Goal: Information Seeking & Learning: Check status

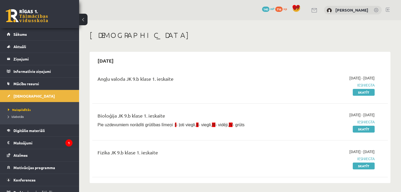
scroll to position [685, 0]
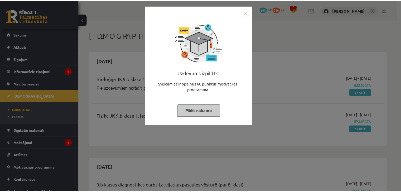
scroll to position [648, 0]
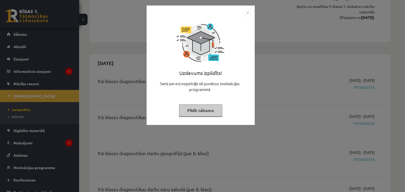
click at [247, 13] on img "Close" at bounding box center [247, 13] width 8 height 8
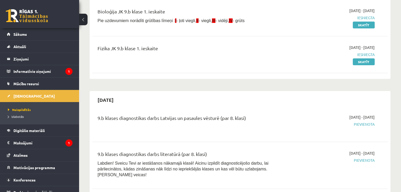
scroll to position [0, 0]
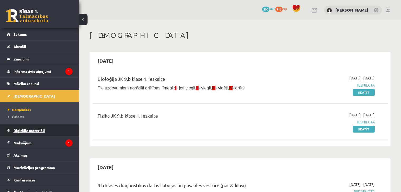
click at [55, 133] on link "Digitālie materiāli" at bounding box center [40, 131] width 66 height 12
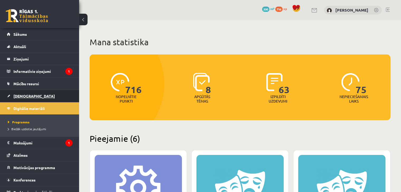
click at [20, 92] on link "[DEMOGRAPHIC_DATA]" at bounding box center [40, 96] width 66 height 12
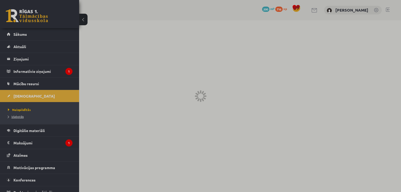
click at [22, 116] on span "Izlabotās" at bounding box center [16, 117] width 16 height 4
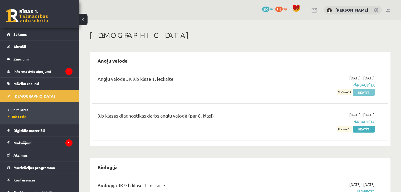
click at [362, 94] on link "Skatīt" at bounding box center [363, 92] width 22 height 7
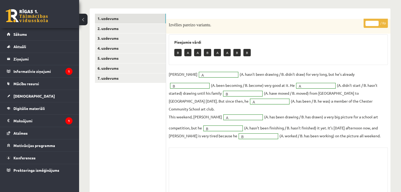
scroll to position [71, 0]
click at [127, 24] on link "2. uzdevums" at bounding box center [130, 29] width 71 height 10
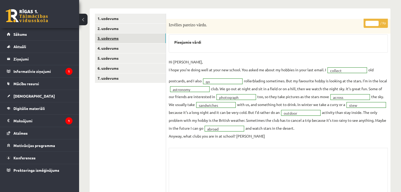
click at [124, 40] on link "3. uzdevums" at bounding box center [130, 38] width 71 height 10
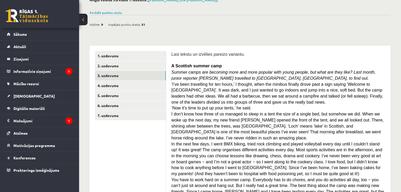
scroll to position [33, 0]
click at [141, 86] on link "4. uzdevums" at bounding box center [130, 86] width 71 height 10
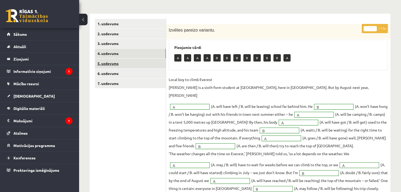
scroll to position [64, 0]
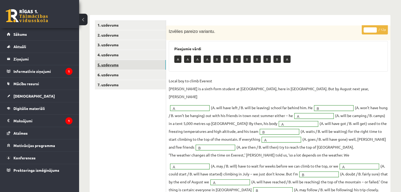
click at [119, 62] on link "5. uzdevums" at bounding box center [130, 65] width 71 height 10
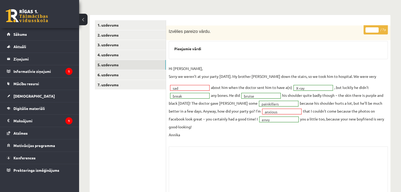
scroll to position [81, 0]
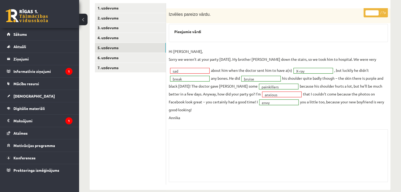
click at [219, 134] on div "Skolotāja pielikums" at bounding box center [278, 156] width 219 height 53
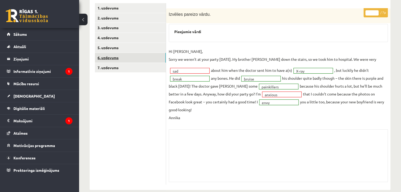
click at [105, 58] on link "6. uzdevums" at bounding box center [130, 58] width 71 height 10
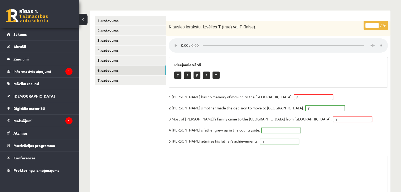
scroll to position [68, 0]
click at [110, 81] on link "7. uzdevums" at bounding box center [130, 81] width 71 height 10
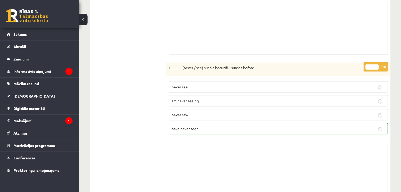
scroll to position [1305, 0]
click at [51, 75] on legend "Informatīvie ziņojumi 1" at bounding box center [42, 71] width 59 height 12
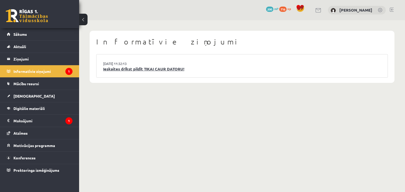
click at [170, 71] on link "Ieskaites drīkst pildīt TIKAI CAUR DATORU!" at bounding box center [242, 69] width 278 height 6
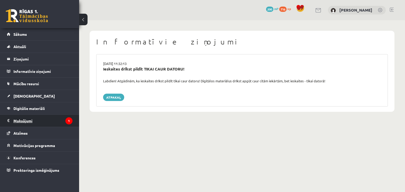
click at [53, 117] on legend "Maksājumi 1" at bounding box center [42, 121] width 59 height 12
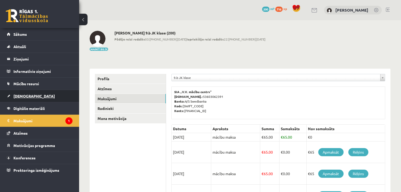
click at [31, 96] on link "[DEMOGRAPHIC_DATA]" at bounding box center [40, 96] width 66 height 12
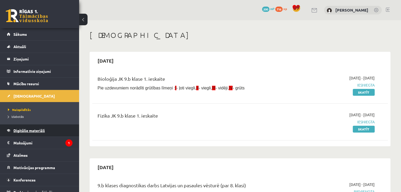
click at [22, 129] on span "Digitālie materiāli" at bounding box center [28, 130] width 31 height 5
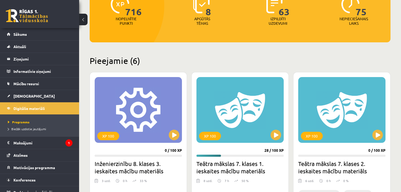
scroll to position [77, 0]
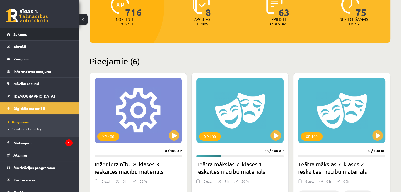
click at [40, 36] on link "Sākums" at bounding box center [40, 34] width 66 height 12
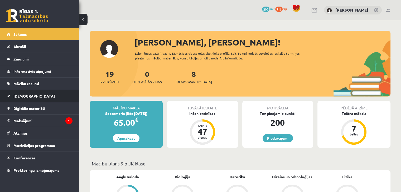
click at [52, 101] on link "[DEMOGRAPHIC_DATA]" at bounding box center [40, 96] width 66 height 12
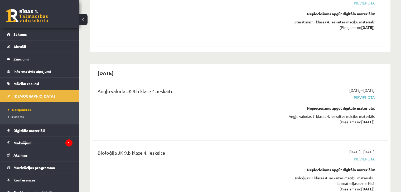
scroll to position [4429, 0]
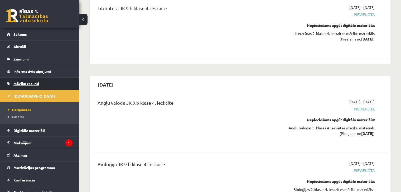
click at [28, 85] on span "Mācību resursi" at bounding box center [26, 83] width 26 height 5
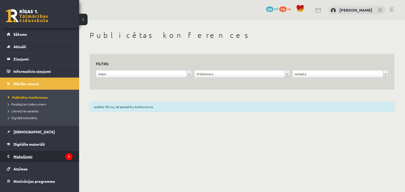
click at [23, 158] on legend "Maksājumi 1" at bounding box center [42, 157] width 59 height 12
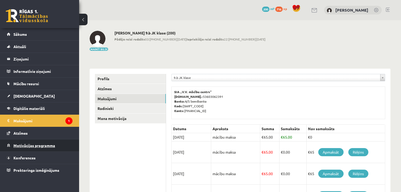
click at [33, 149] on link "Motivācijas programma" at bounding box center [40, 146] width 66 height 12
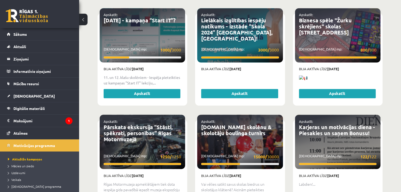
scroll to position [896, 0]
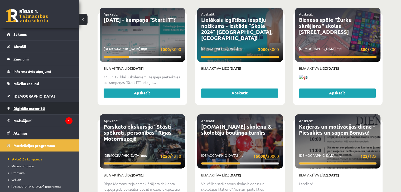
click at [45, 112] on link "Digitālie materiāli" at bounding box center [40, 108] width 66 height 12
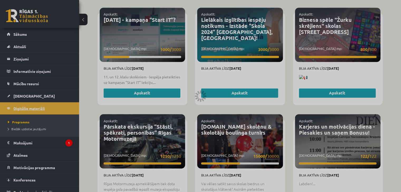
scroll to position [757, 0]
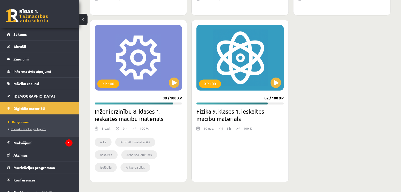
click at [38, 129] on span "Biežāk uzdotie jautājumi" at bounding box center [27, 129] width 38 height 4
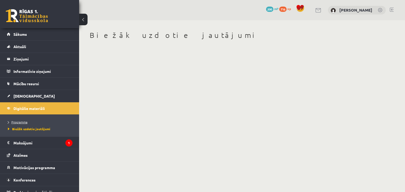
click at [30, 123] on link "Programma" at bounding box center [41, 122] width 66 height 5
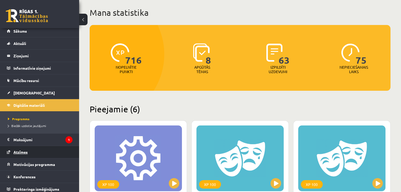
scroll to position [6, 0]
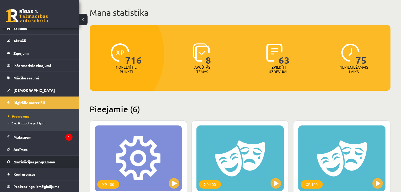
click at [34, 160] on span "Motivācijas programma" at bounding box center [34, 162] width 42 height 5
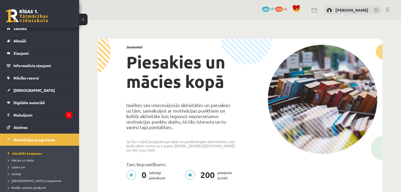
scroll to position [40, 0]
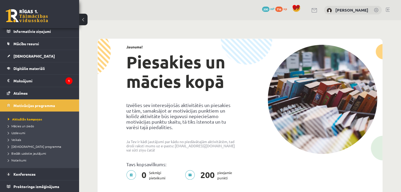
click at [14, 136] on li "Veikals" at bounding box center [41, 139] width 66 height 7
click at [14, 138] on span "Veikals" at bounding box center [16, 140] width 16 height 4
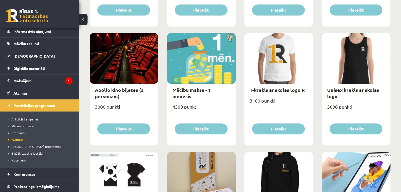
scroll to position [173, 0]
click at [47, 58] on link "[DEMOGRAPHIC_DATA]" at bounding box center [40, 56] width 66 height 12
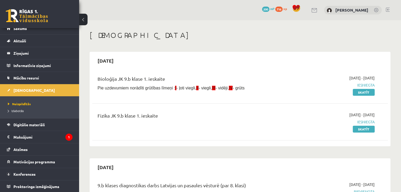
scroll to position [1, 0]
